Goal: Task Accomplishment & Management: Manage account settings

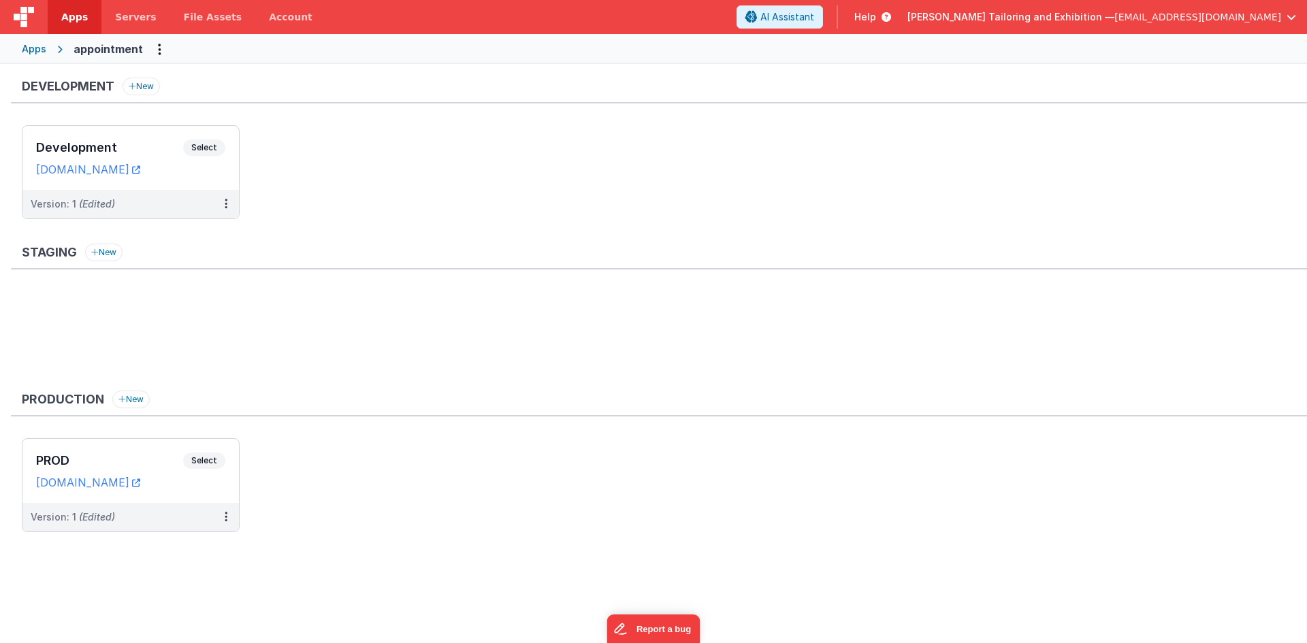
click at [1294, 16] on span "button" at bounding box center [1291, 17] width 10 height 10
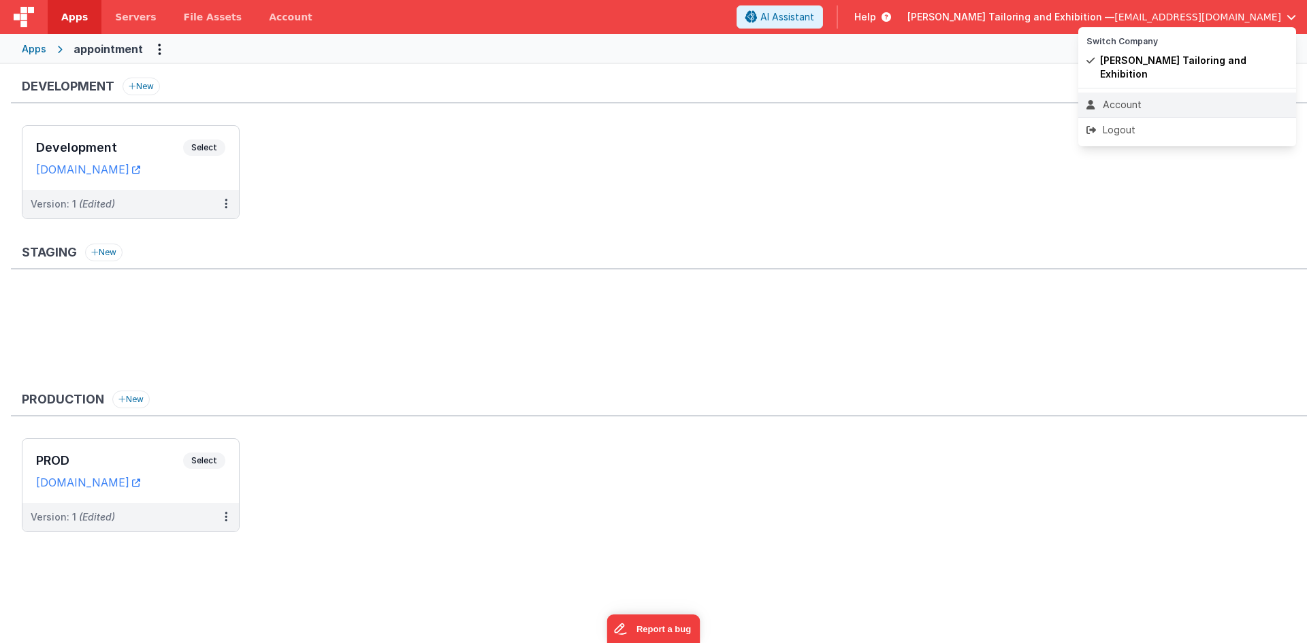
click at [1202, 98] on div "Account" at bounding box center [1186, 105] width 201 height 14
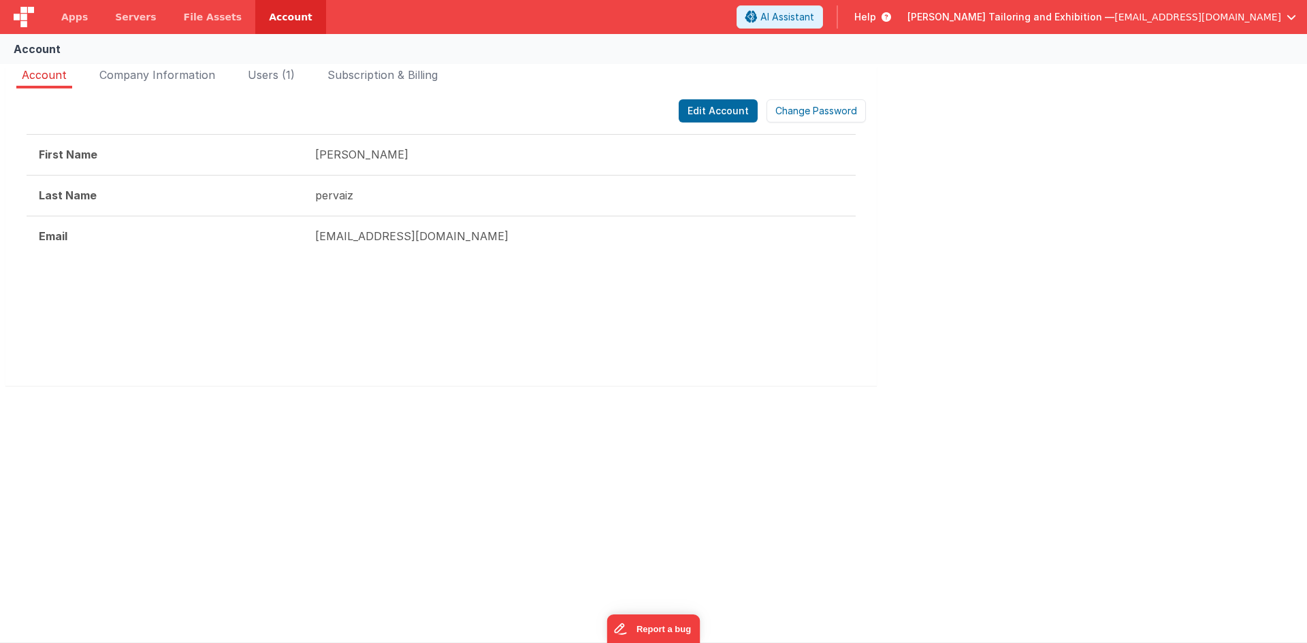
click at [1164, 150] on div "Account Company Information Users (1) Subscription & Billing Edit Account Chang…" at bounding box center [653, 235] width 1307 height 349
click at [284, 65] on div "Account Company Information Users (1) Subscription & Billing Edit Account Chang…" at bounding box center [653, 235] width 1307 height 349
click at [283, 67] on li "Users (1)" at bounding box center [271, 78] width 58 height 22
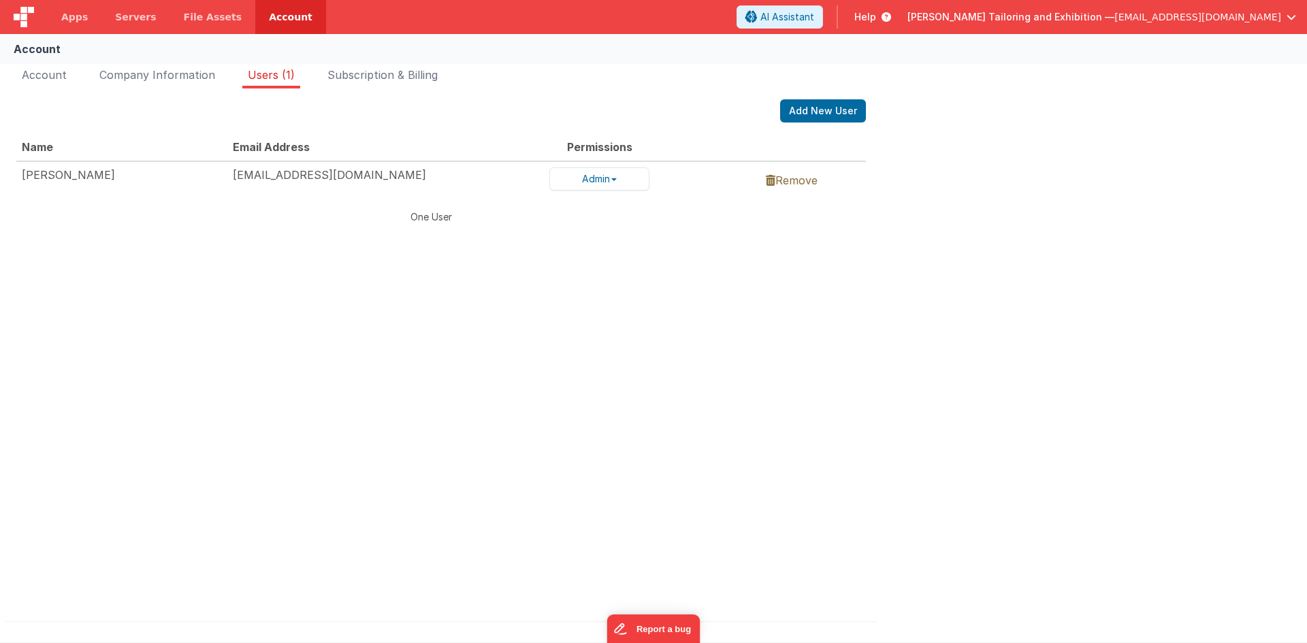
click at [1290, 18] on span "button" at bounding box center [1291, 17] width 10 height 10
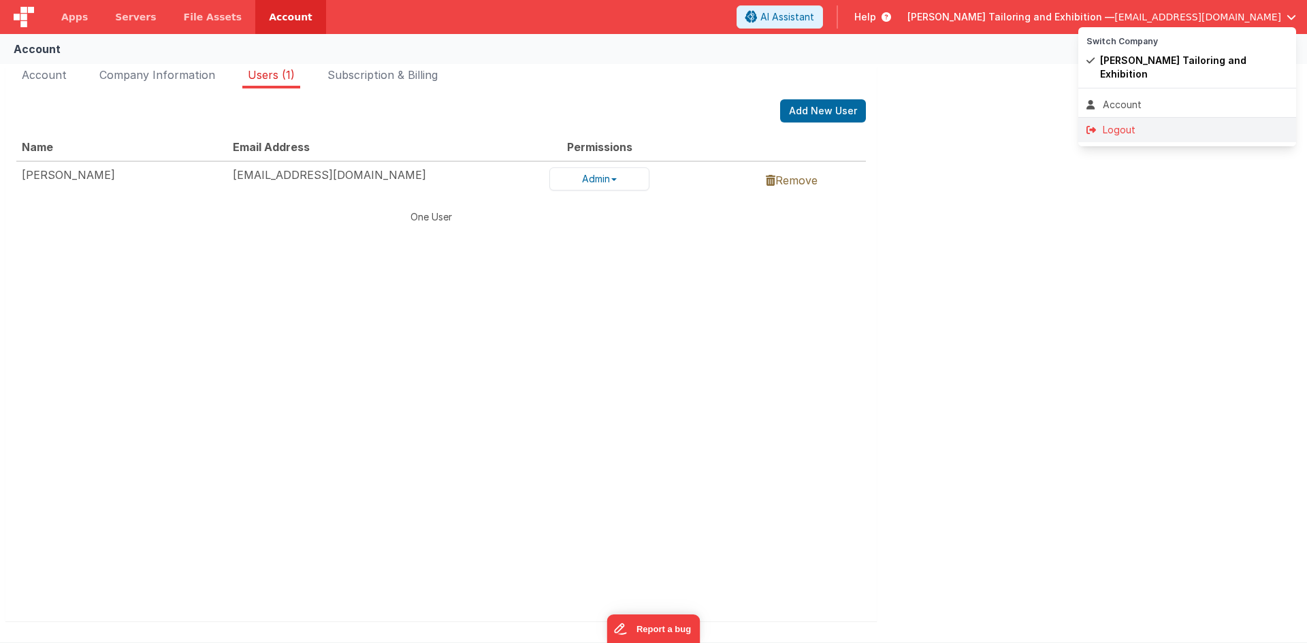
click at [1162, 123] on div "Logout" at bounding box center [1186, 130] width 201 height 14
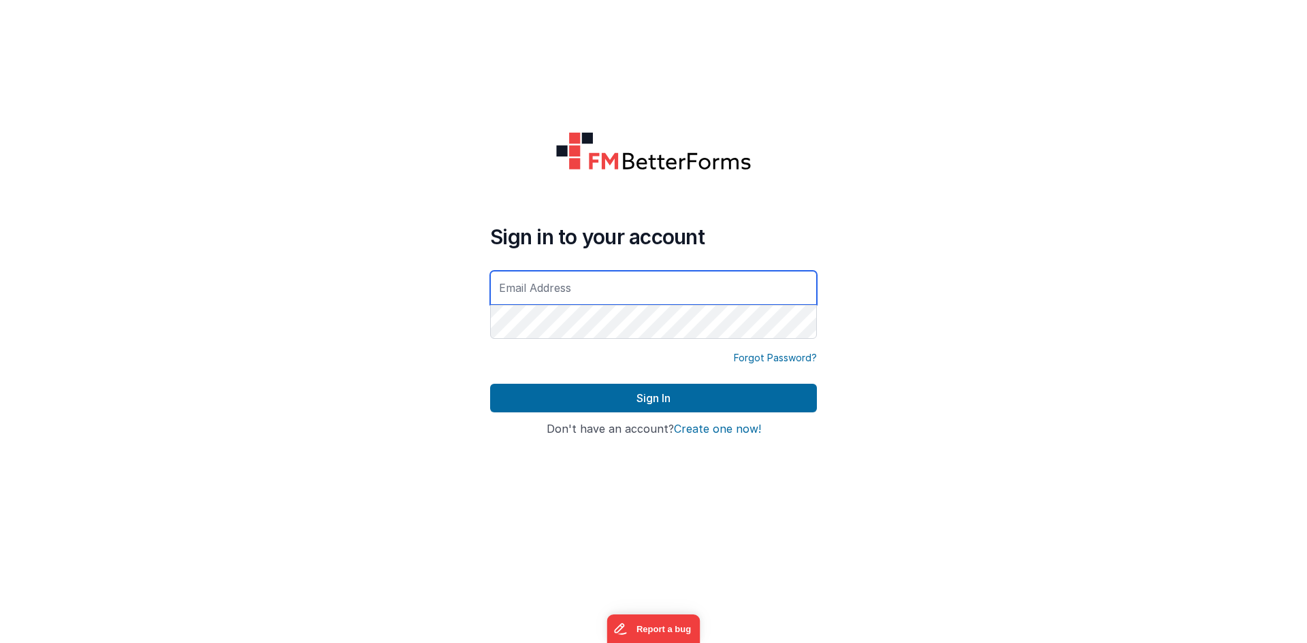
type input "[EMAIL_ADDRESS][DOMAIN_NAME]"
